Goal: Task Accomplishment & Management: Manage account settings

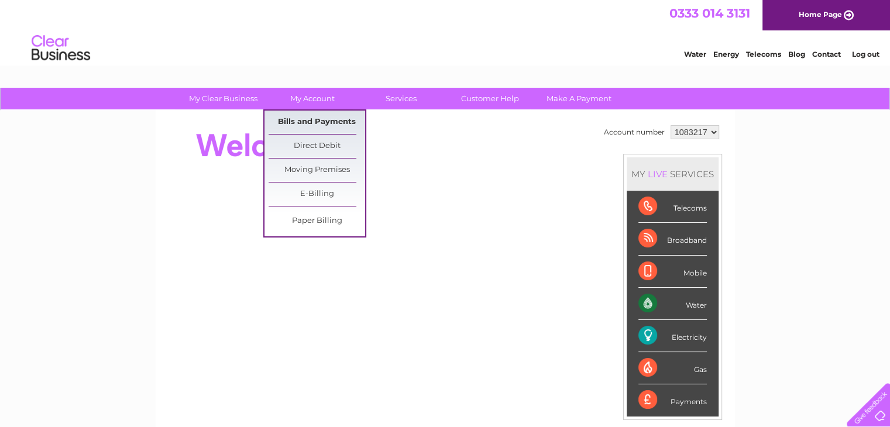
click at [325, 122] on link "Bills and Payments" at bounding box center [317, 122] width 97 height 23
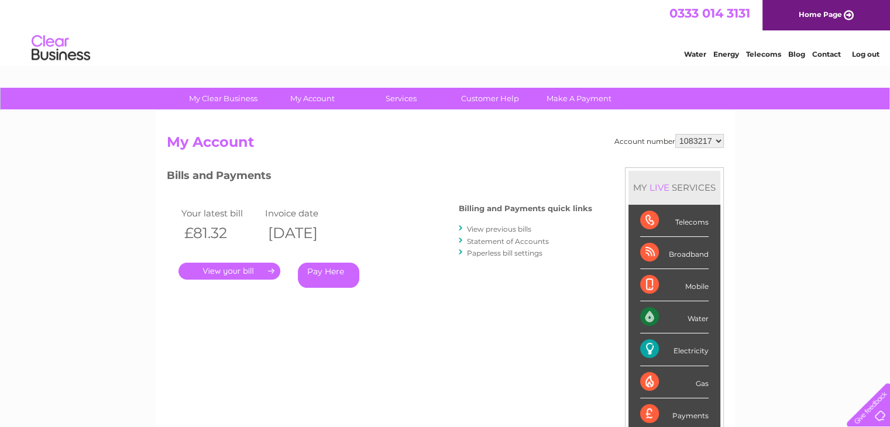
click at [258, 270] on link "." at bounding box center [229, 271] width 102 height 17
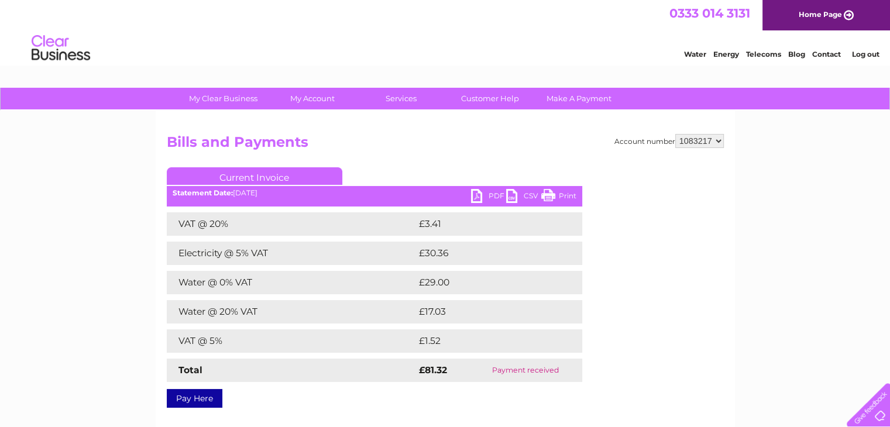
click at [484, 195] on link "PDF" at bounding box center [488, 197] width 35 height 17
